Goal: Task Accomplishment & Management: Use online tool/utility

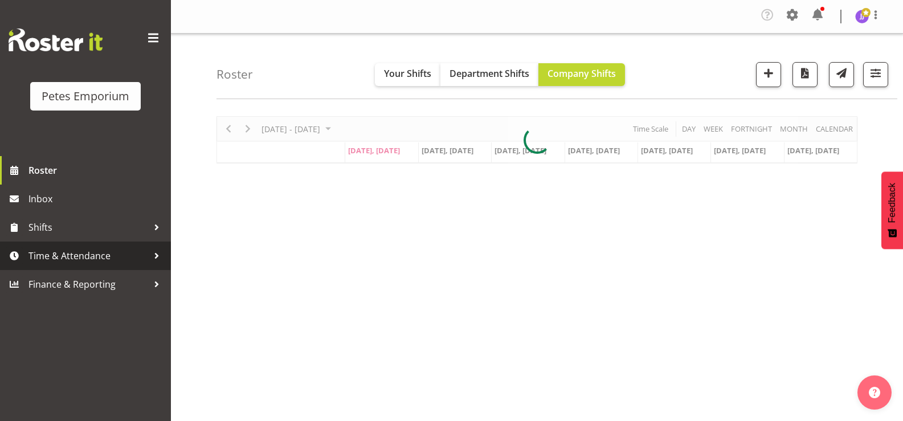
click at [92, 258] on span "Time & Attendance" at bounding box center [88, 255] width 120 height 17
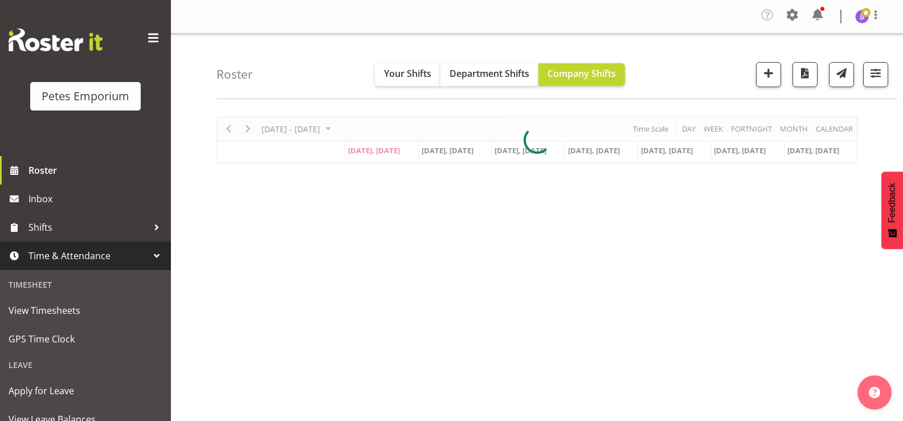
scroll to position [101, 0]
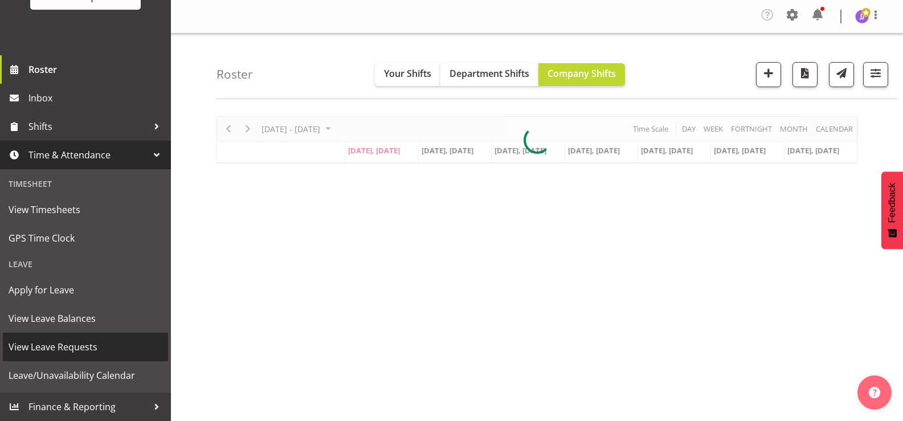
click at [88, 350] on span "View Leave Requests" at bounding box center [86, 346] width 154 height 17
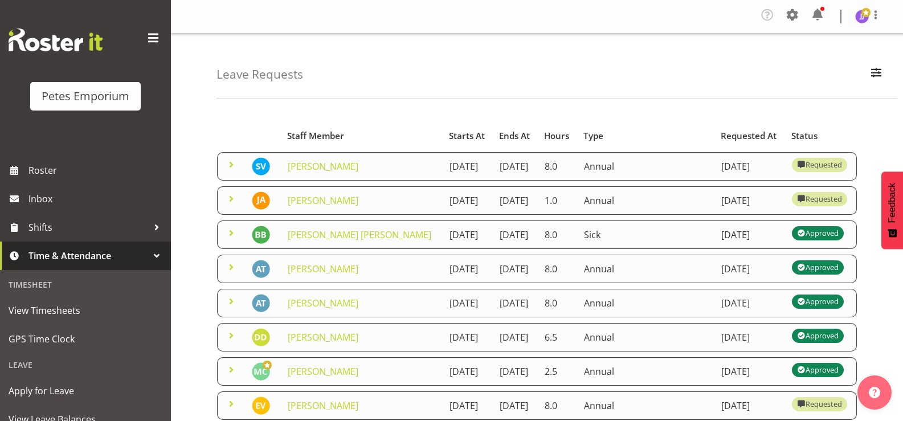
click at [227, 206] on span at bounding box center [231, 199] width 14 height 14
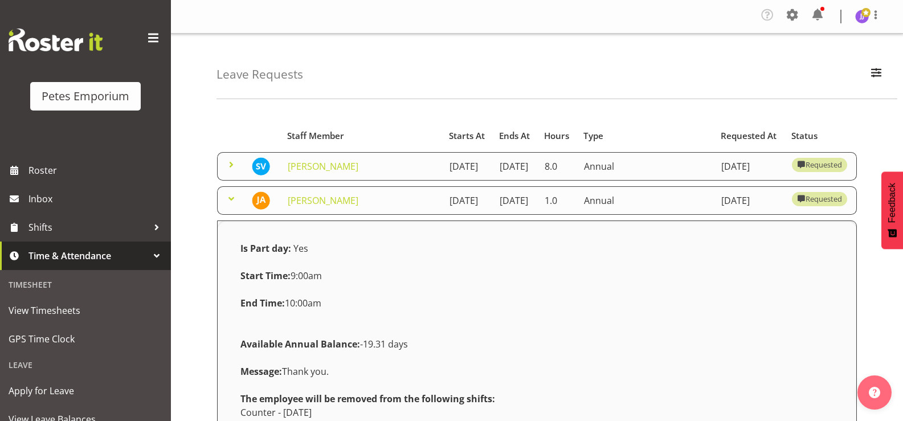
click at [227, 206] on span at bounding box center [231, 199] width 14 height 14
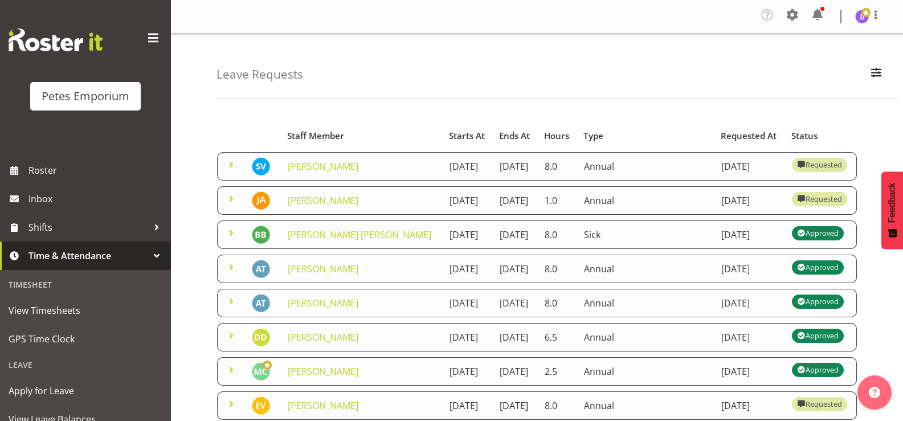
click at [231, 169] on span at bounding box center [231, 165] width 14 height 14
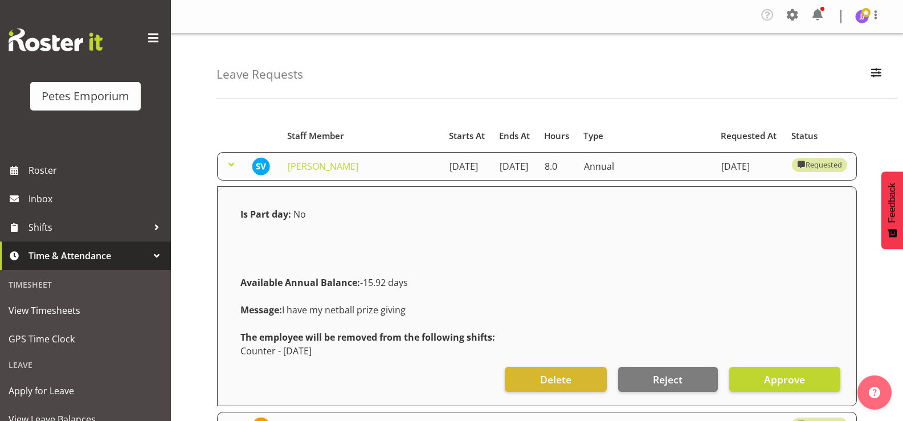
click at [231, 169] on span at bounding box center [231, 165] width 14 height 14
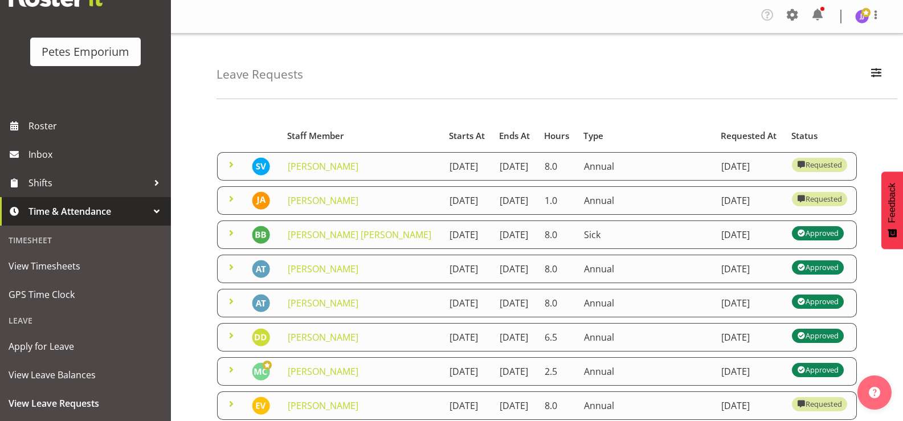
scroll to position [101, 0]
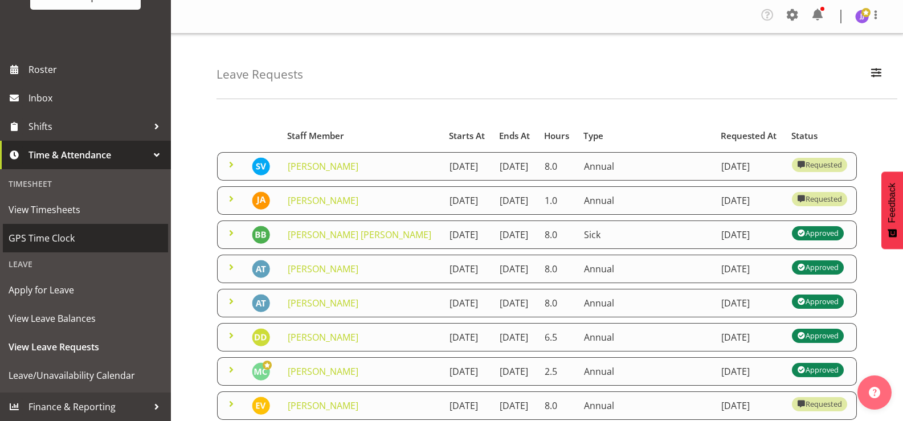
click at [68, 238] on span "GPS Time Clock" at bounding box center [86, 238] width 154 height 17
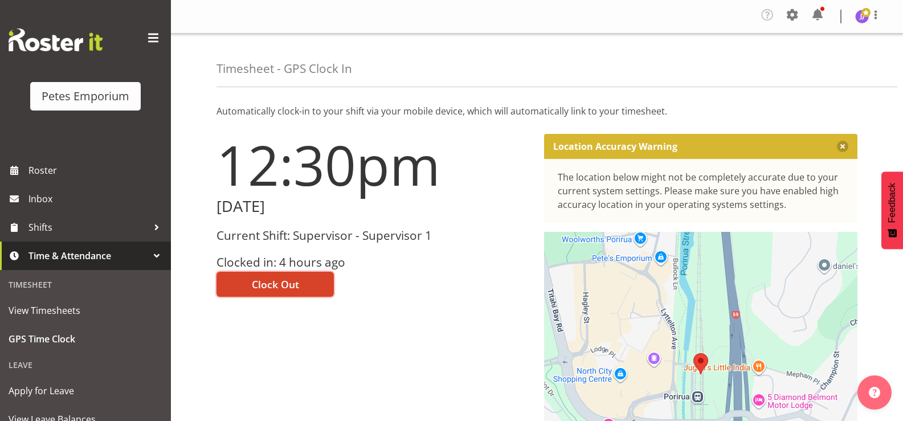
click at [258, 285] on span "Clock Out" at bounding box center [275, 284] width 47 height 15
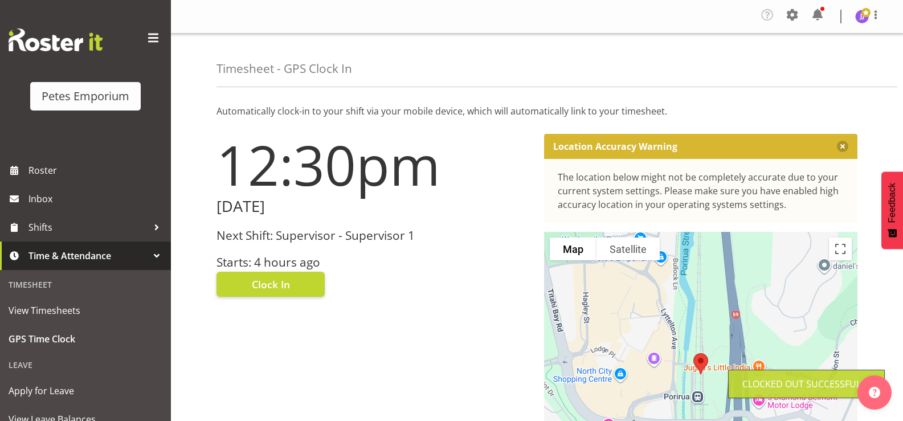
click at [867, 17] on img at bounding box center [862, 17] width 14 height 14
click at [824, 60] on link "Log Out" at bounding box center [827, 62] width 109 height 21
